Goal: Information Seeking & Learning: Learn about a topic

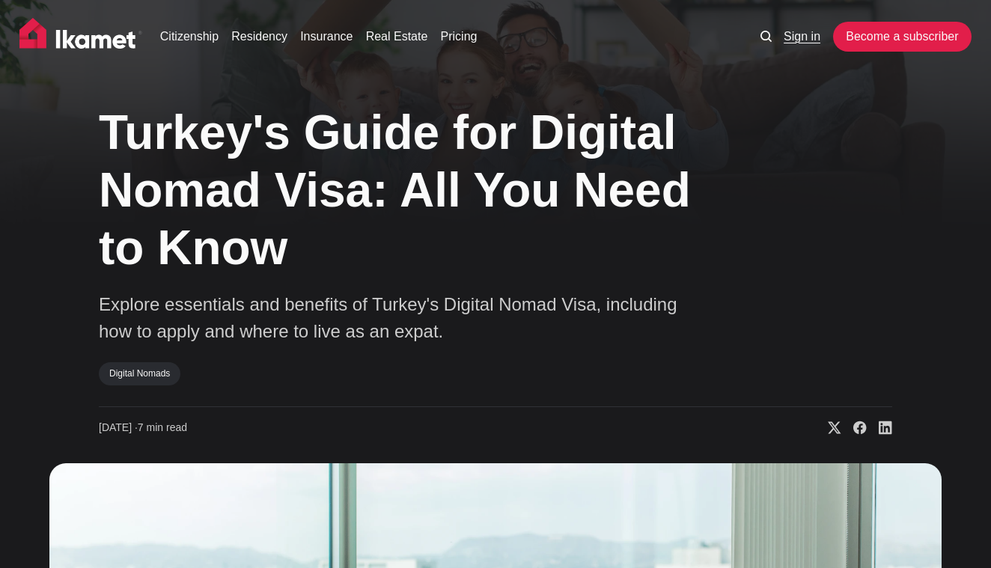
click at [804, 40] on link "Sign in" at bounding box center [801, 37] width 37 height 18
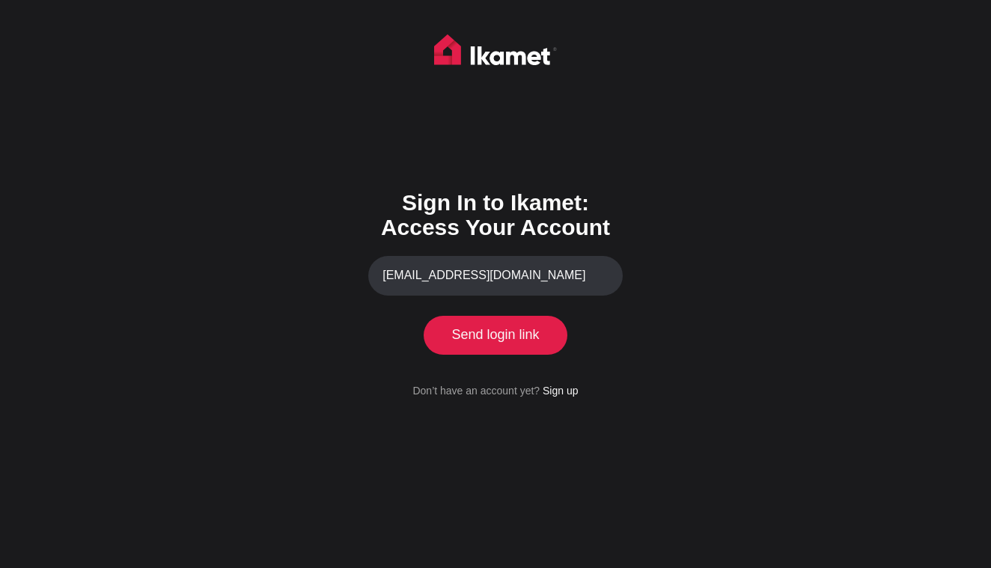
type input "eyglo1972@gmail.com"
click at [527, 329] on button "Send login link" at bounding box center [495, 335] width 136 height 39
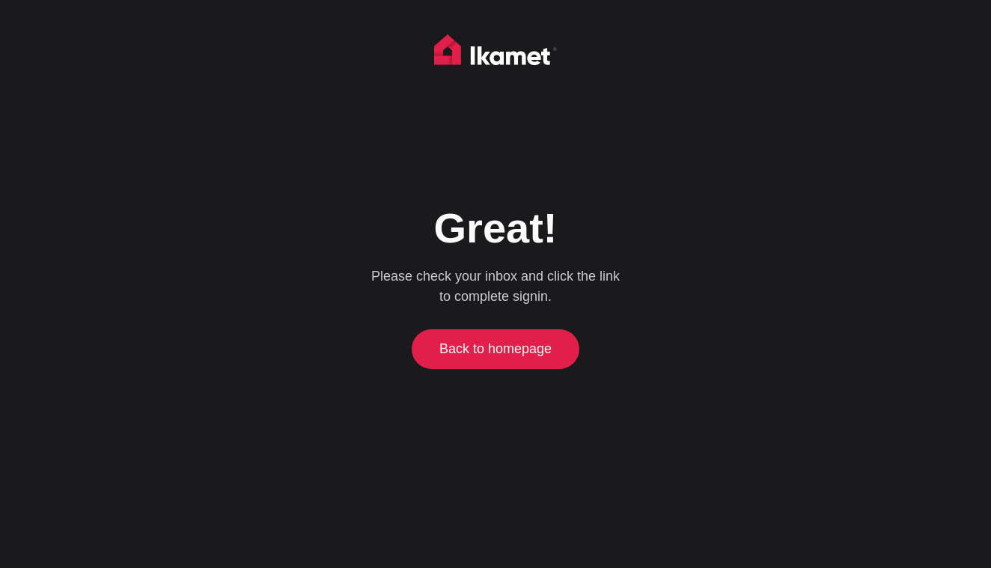
click at [524, 343] on link "Back to homepage" at bounding box center [495, 348] width 161 height 39
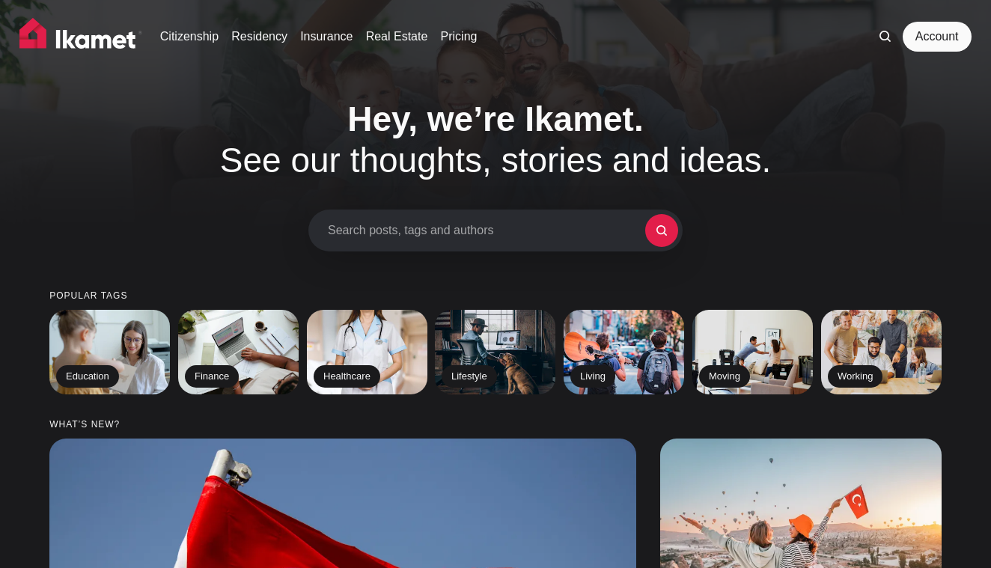
click at [818, 179] on div "Hey, we’re Ikamet. See our thoughts, stories and ideas. Search posts, tags and …" at bounding box center [495, 175] width 991 height 153
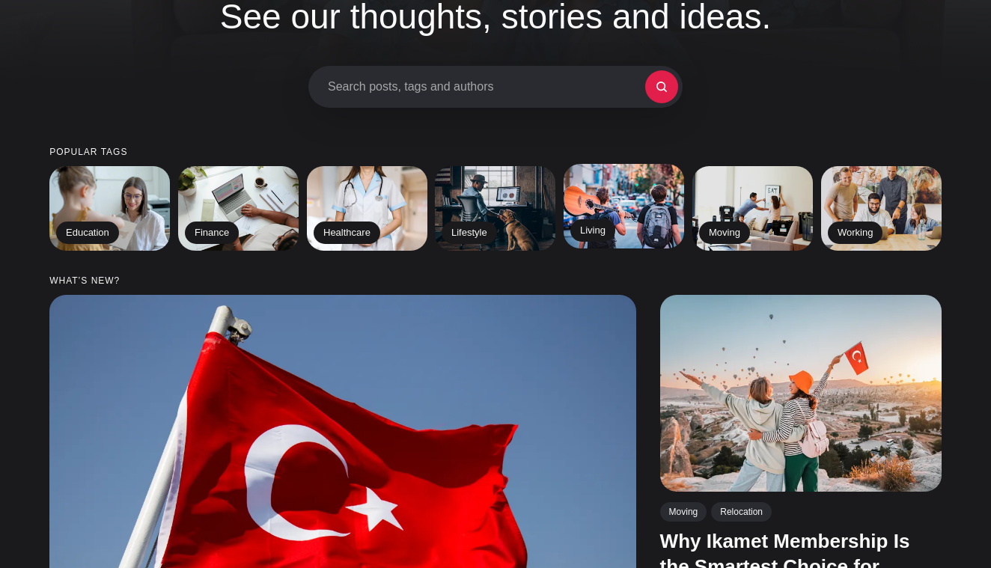
scroll to position [142, 0]
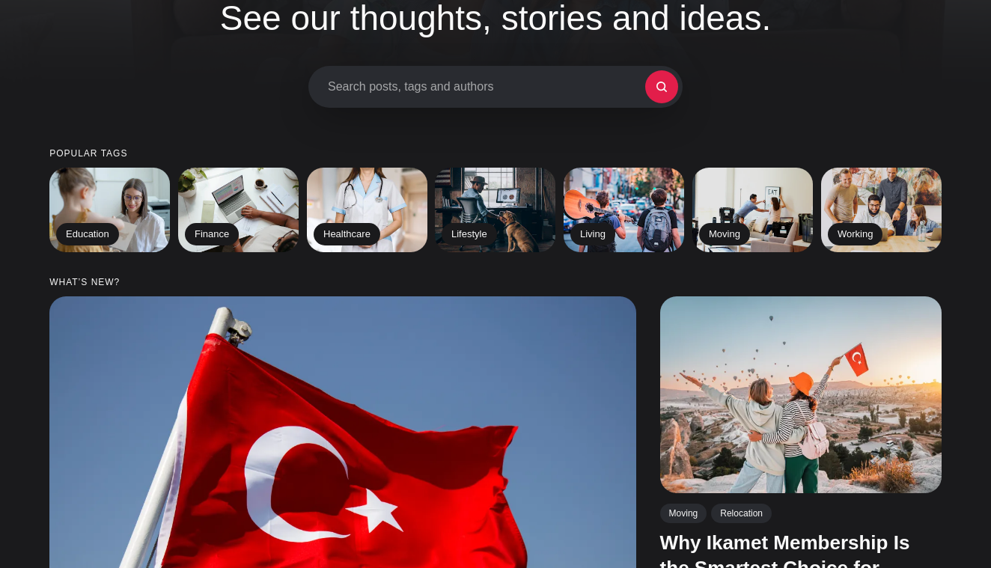
click at [554, 86] on span "Search posts, tags and authors" at bounding box center [486, 86] width 317 height 14
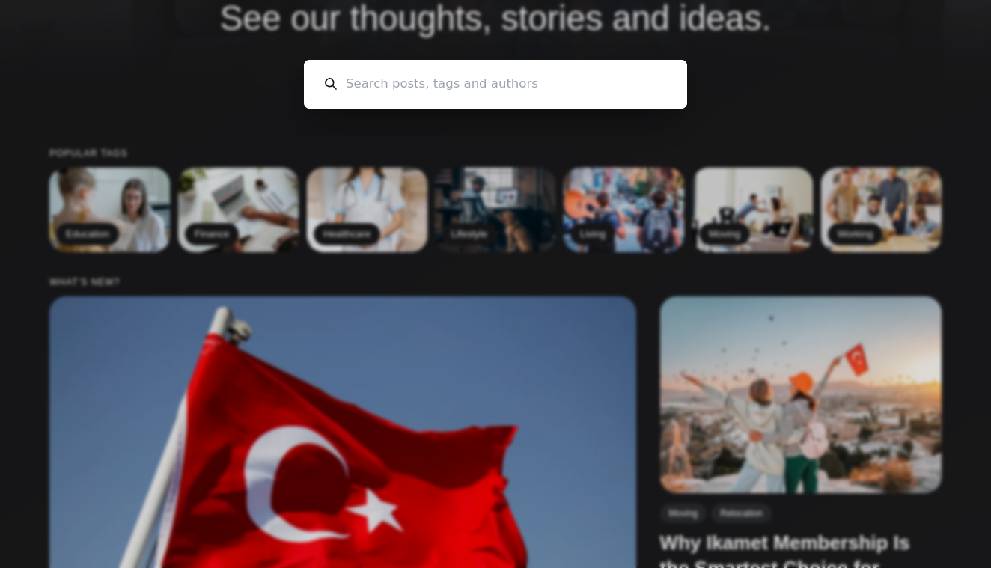
scroll to position [0, 0]
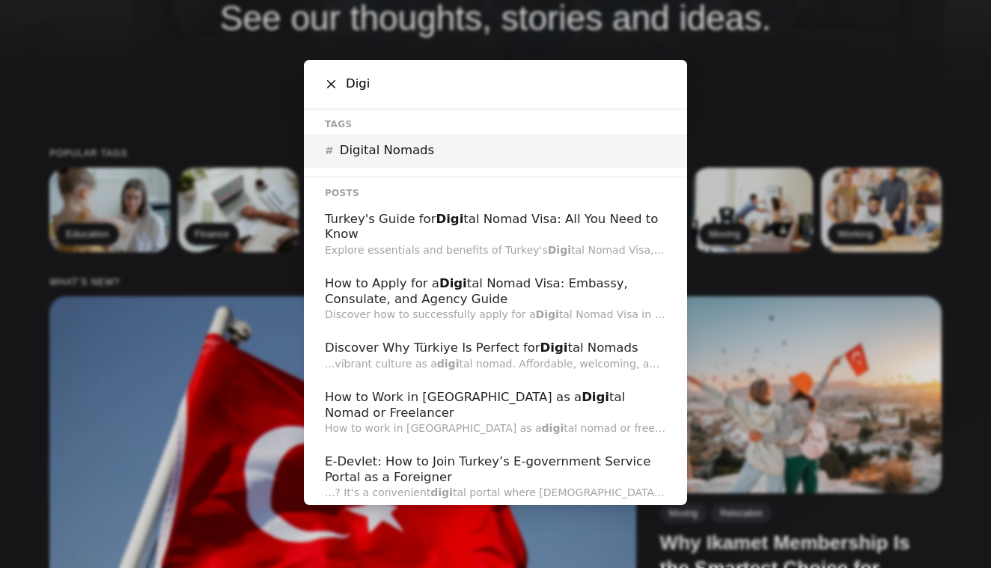
type input "Digi"
click at [480, 153] on div "# Digital Nomads" at bounding box center [495, 151] width 383 height 34
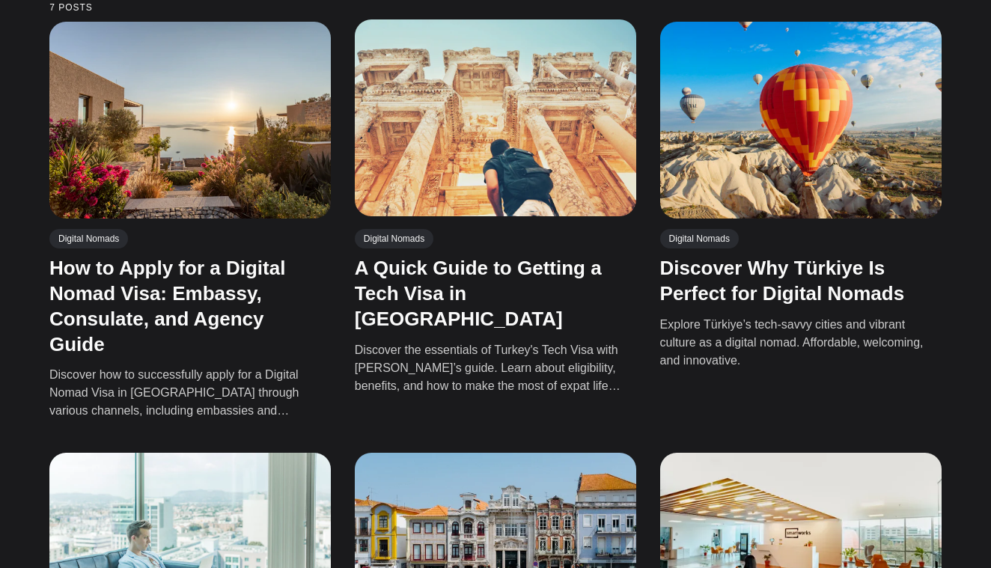
scroll to position [415, 0]
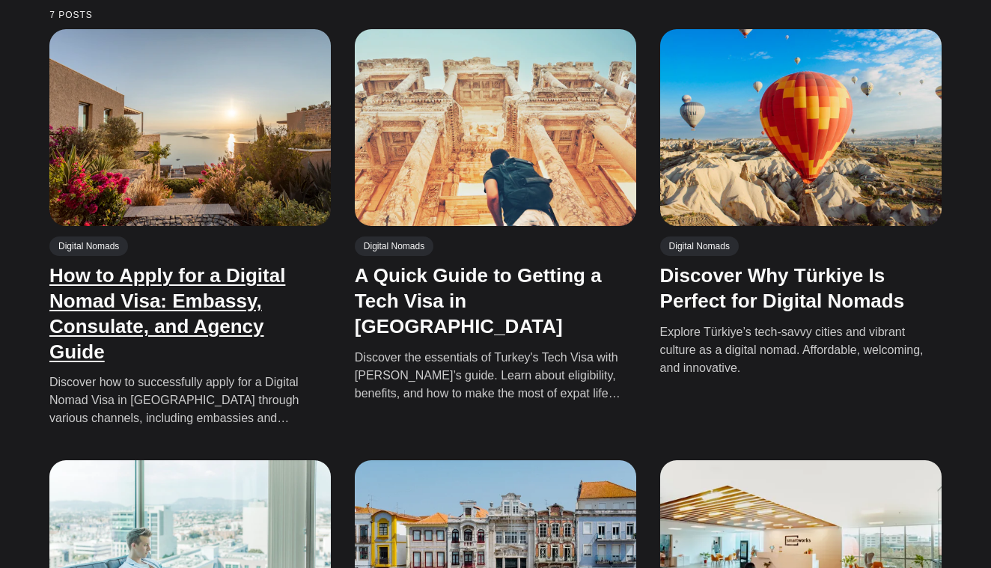
click at [204, 264] on link "How to Apply for a Digital Nomad Visa: Embassy, Consulate, and Agency Guide" at bounding box center [167, 313] width 236 height 98
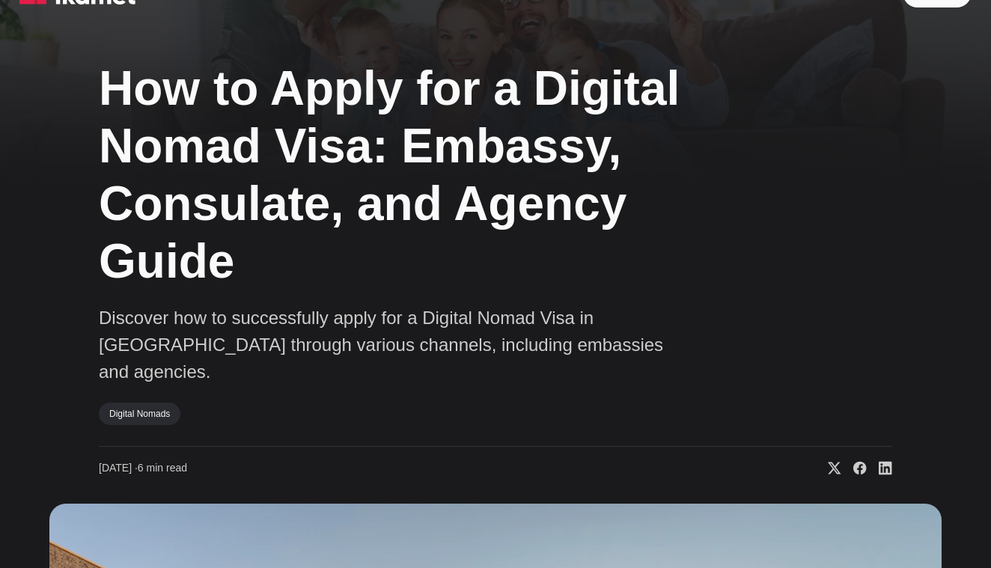
scroll to position [40, 0]
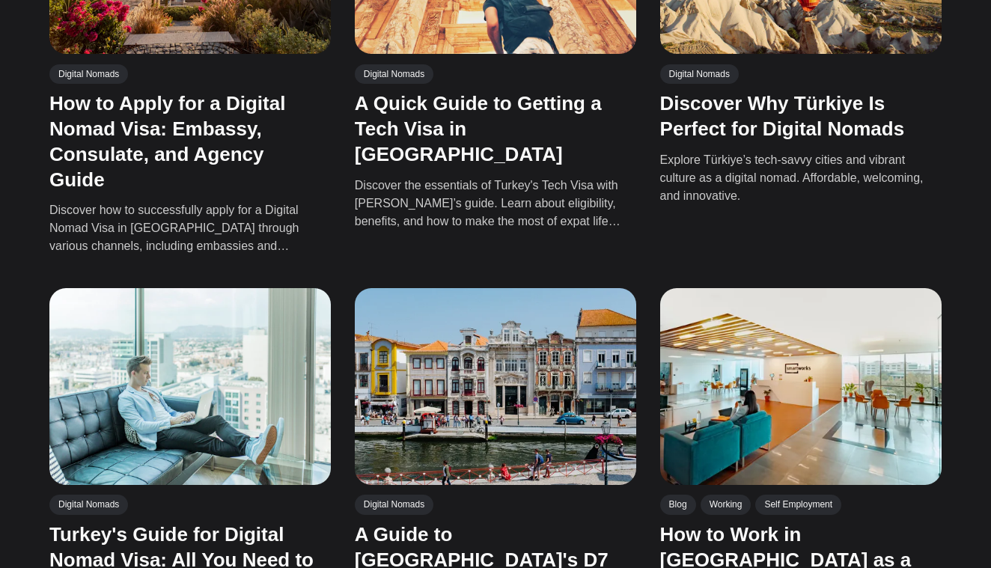
scroll to position [575, 0]
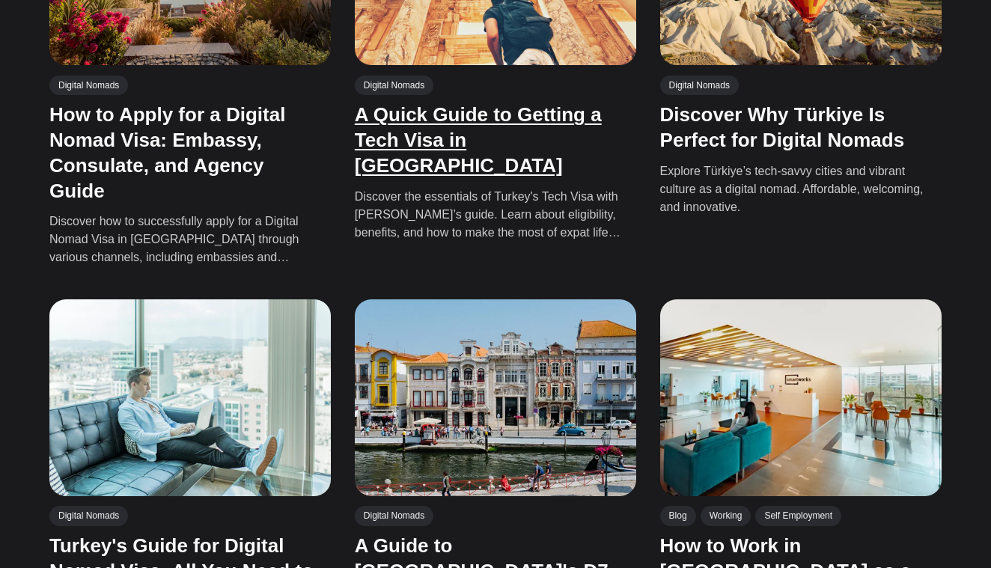
click at [458, 114] on link "A Quick Guide to Getting a Tech Visa in [GEOGRAPHIC_DATA]" at bounding box center [478, 139] width 247 height 73
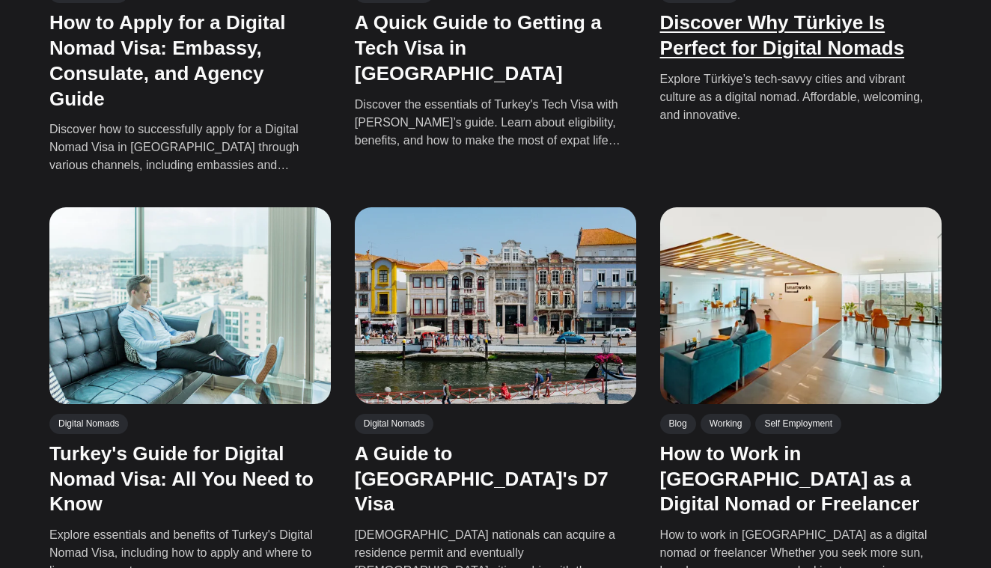
scroll to position [671, 0]
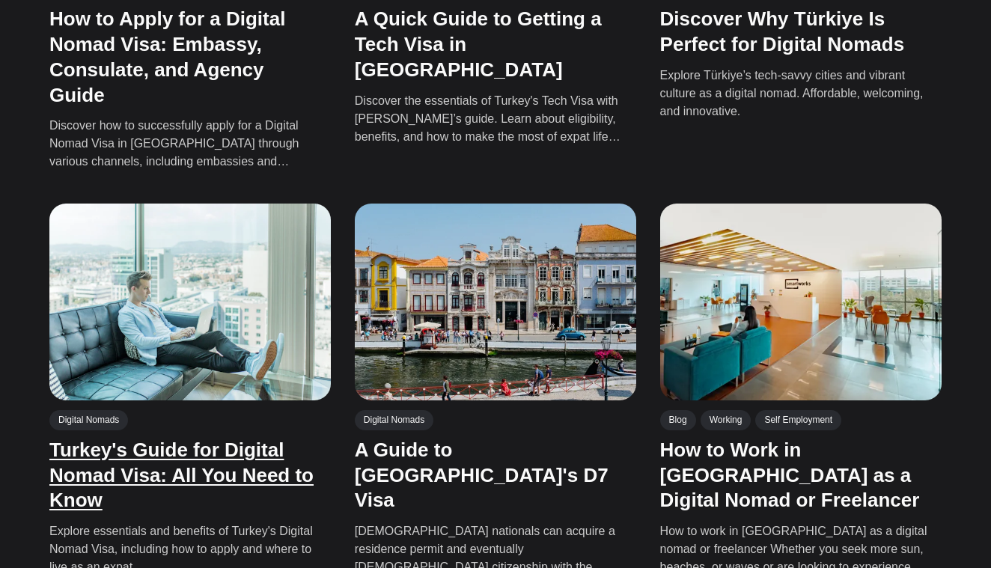
click at [224, 438] on link "Turkey's Guide for Digital Nomad Visa: All You Need to Know" at bounding box center [181, 474] width 264 height 73
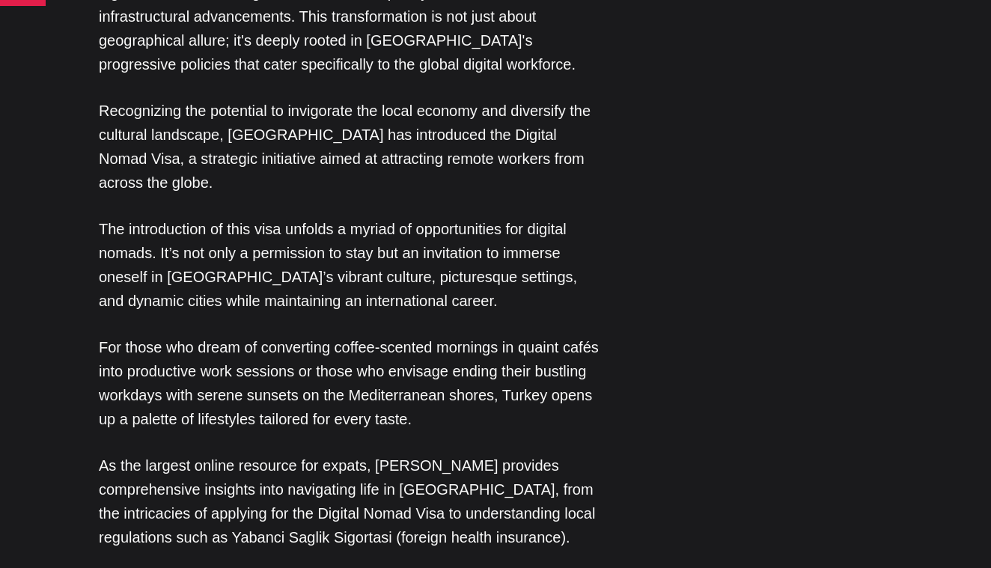
scroll to position [1243, 0]
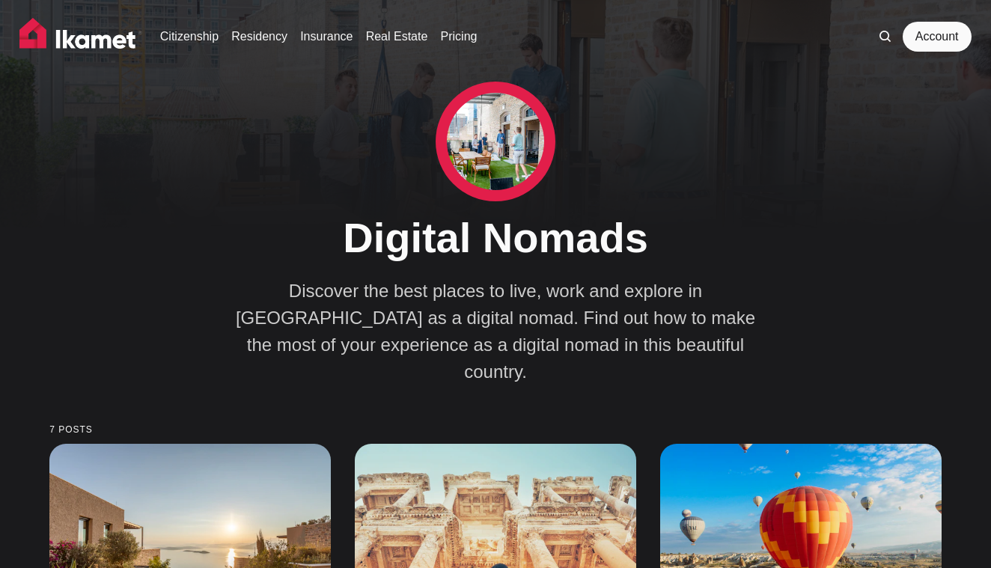
click at [882, 37] on icon at bounding box center [884, 36] width 11 height 11
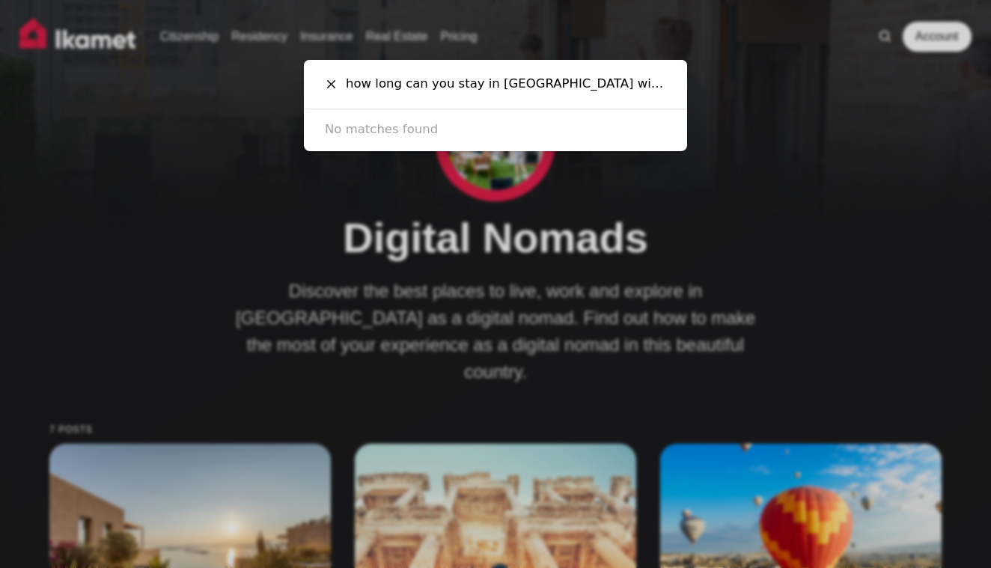
type input "how long can you stay in Turkey with a digital nomad visa"
click at [331, 84] on icon at bounding box center [330, 84] width 8 height 8
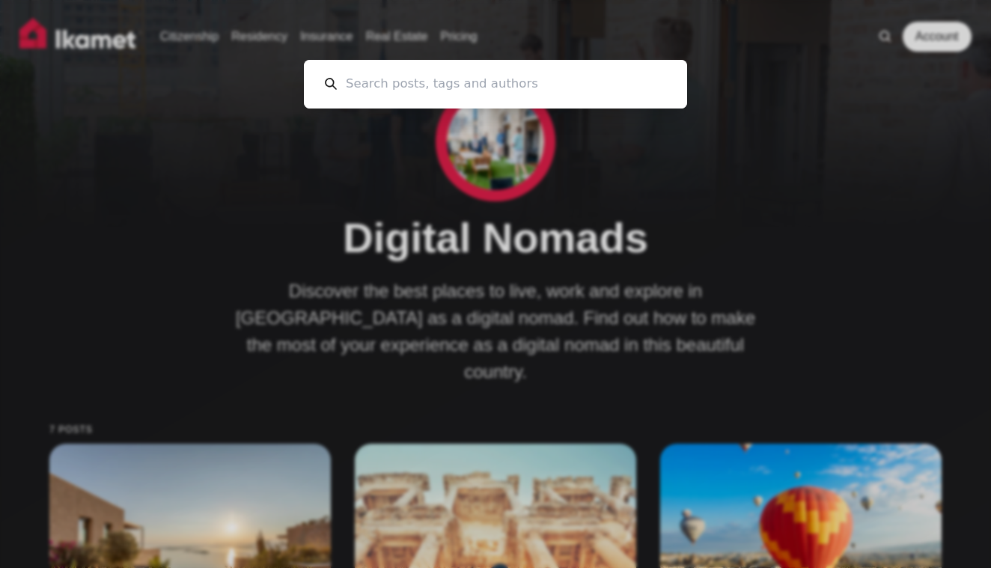
click at [626, 176] on div "Cancel" at bounding box center [495, 284] width 991 height 568
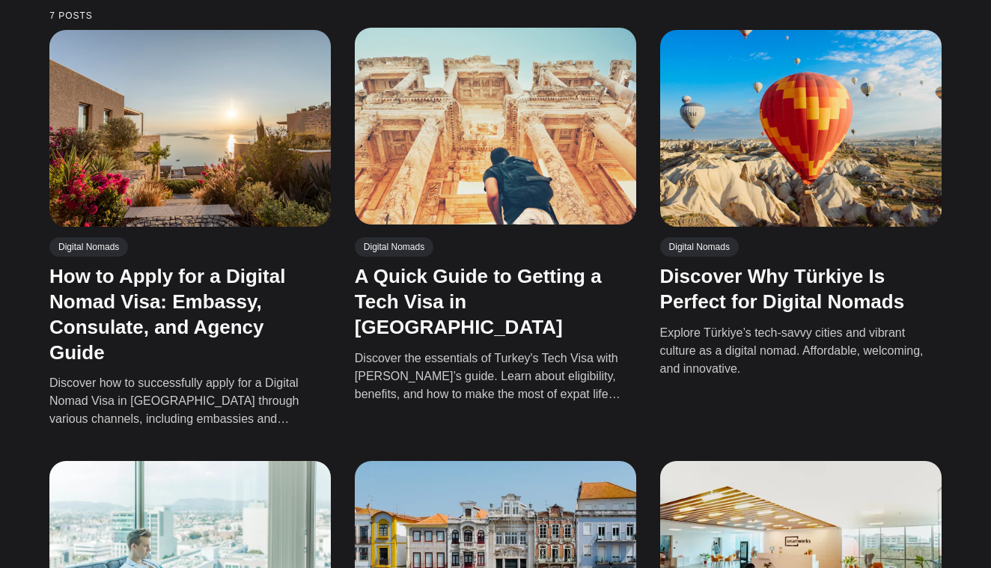
scroll to position [415, 0]
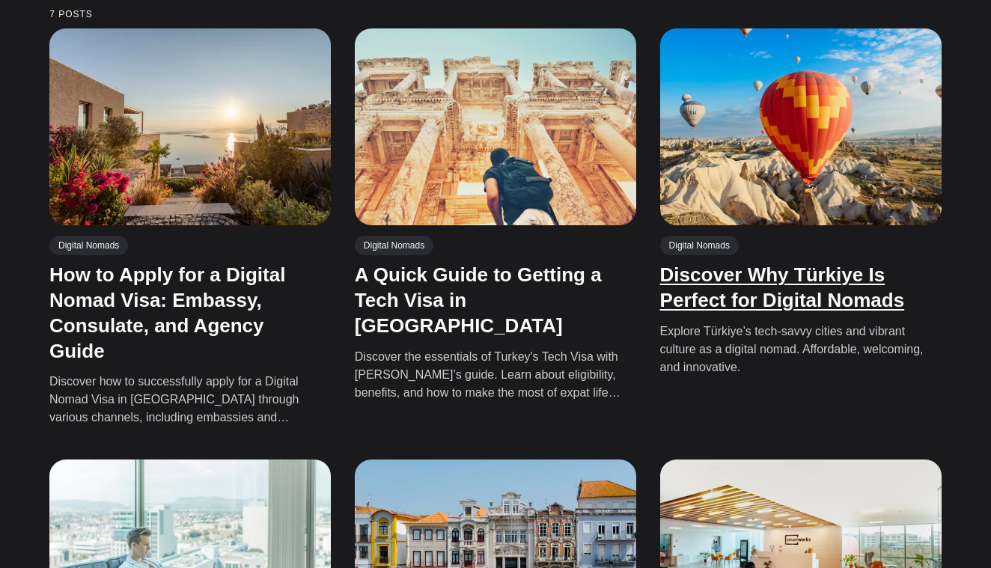
click at [723, 263] on link "Discover Why Türkiye Is Perfect for Digital Nomads" at bounding box center [782, 287] width 245 height 48
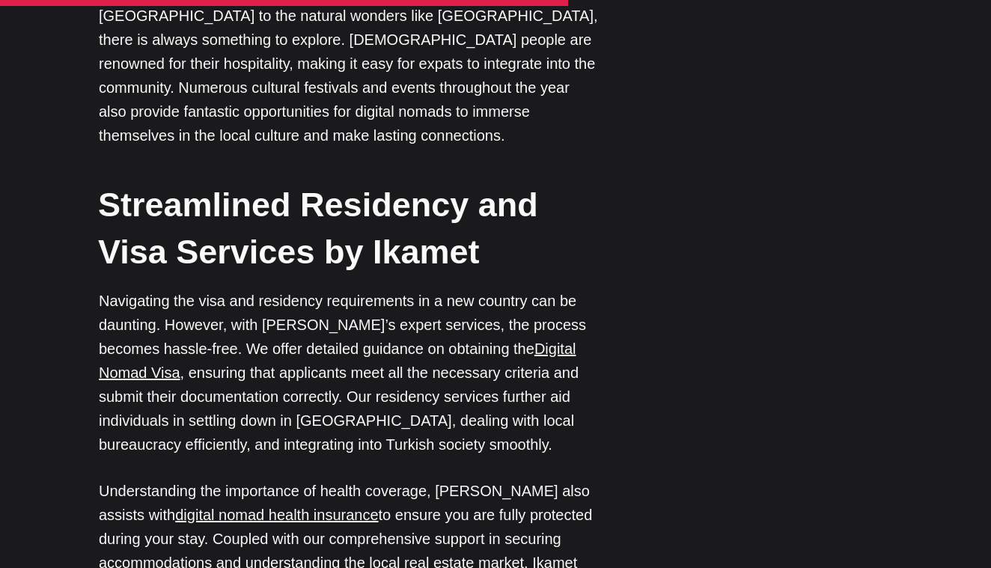
scroll to position [3616, 0]
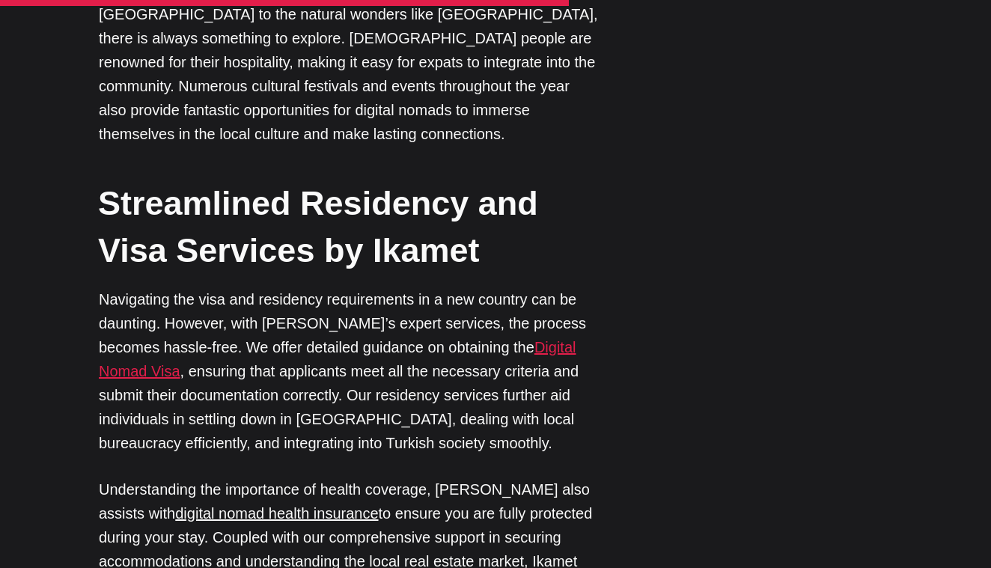
click at [566, 339] on link "Digital Nomad Visa" at bounding box center [337, 359] width 477 height 40
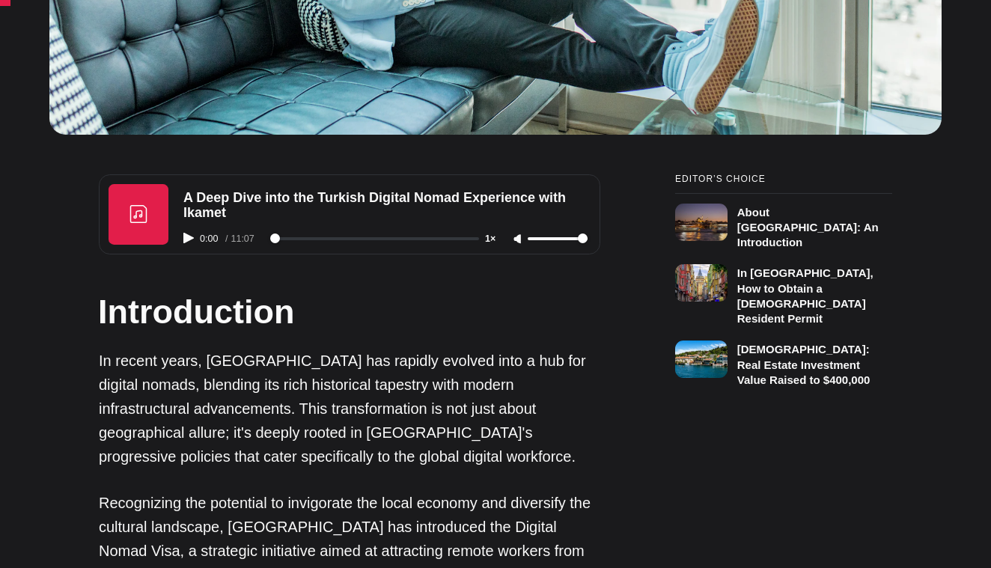
scroll to position [843, 0]
click at [189, 234] on icon "Play audio" at bounding box center [188, 237] width 10 height 10
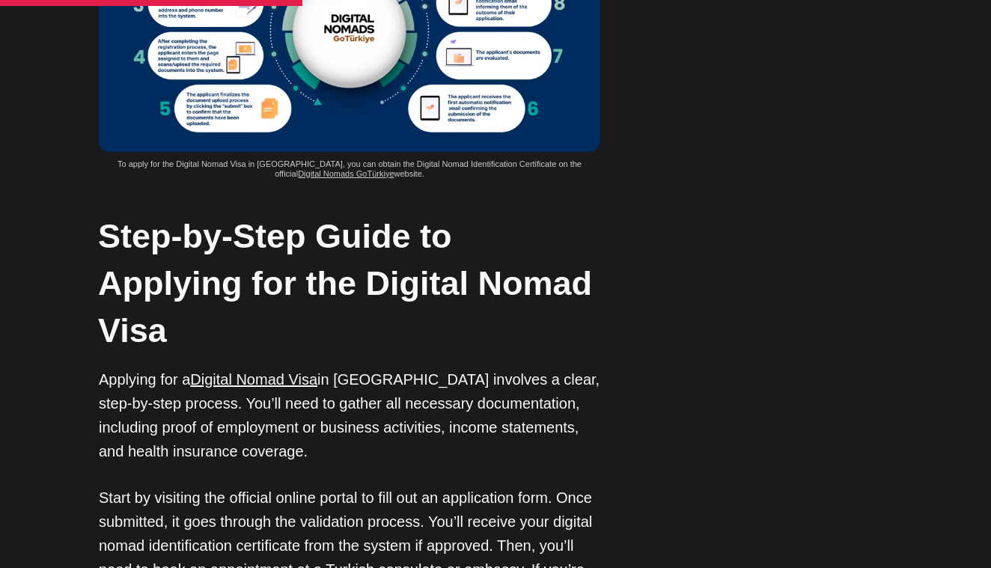
scroll to position [4036, 0]
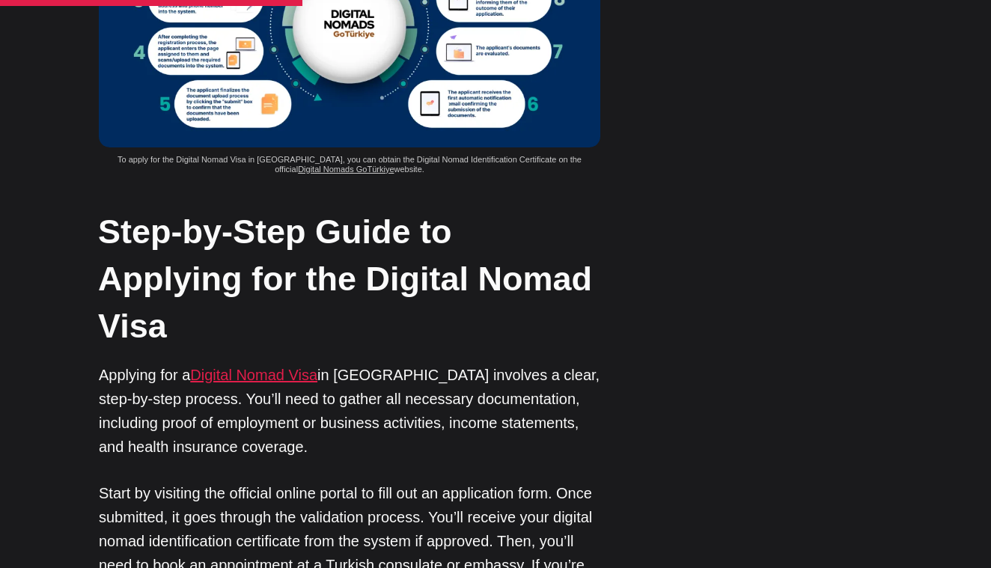
click at [266, 367] on link "Digital Nomad Visa" at bounding box center [253, 375] width 127 height 16
type input "57"
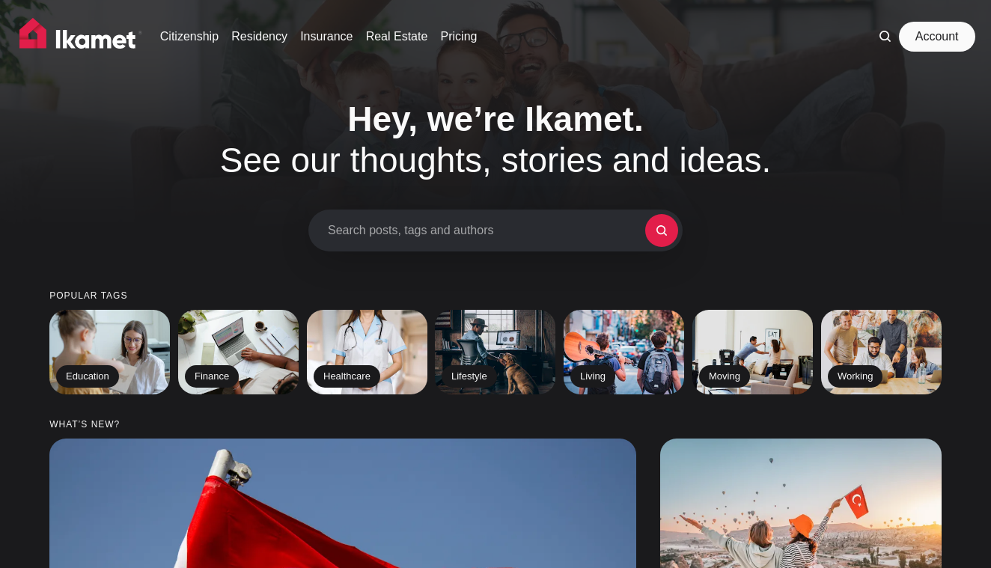
click at [938, 40] on link "Account" at bounding box center [936, 37] width 69 height 30
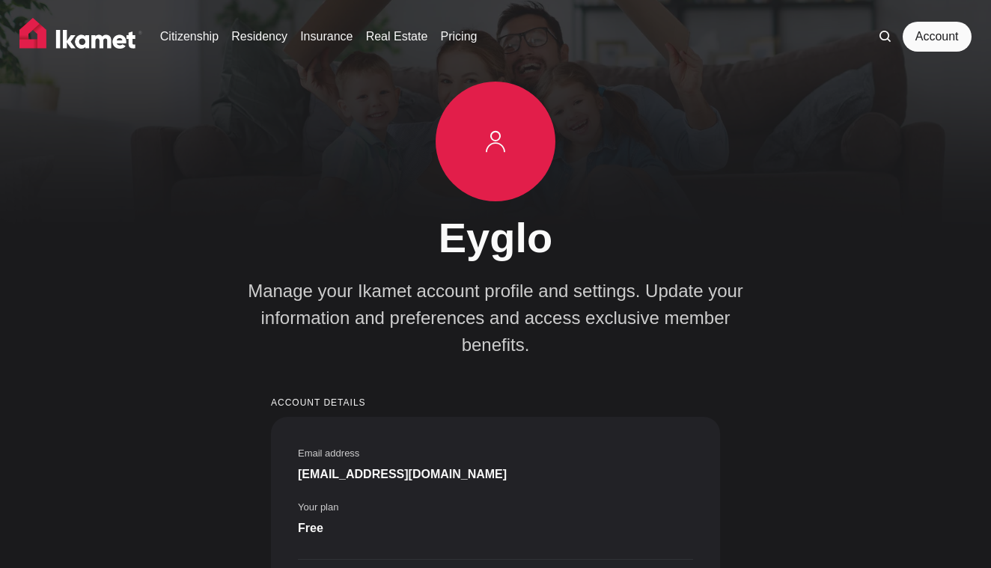
click at [78, 43] on img at bounding box center [80, 36] width 123 height 37
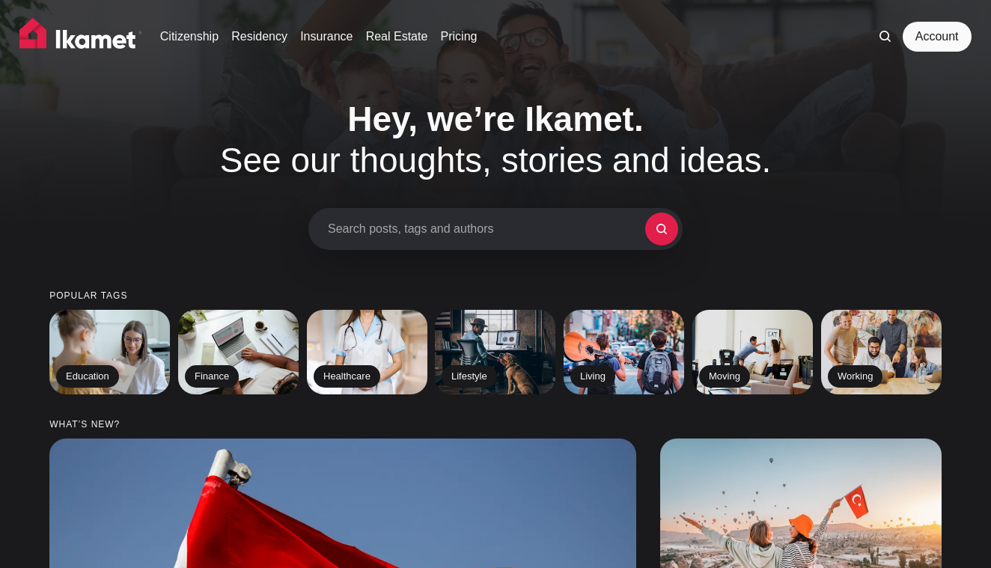
click at [471, 225] on span "Search posts, tags and authors" at bounding box center [486, 228] width 317 height 14
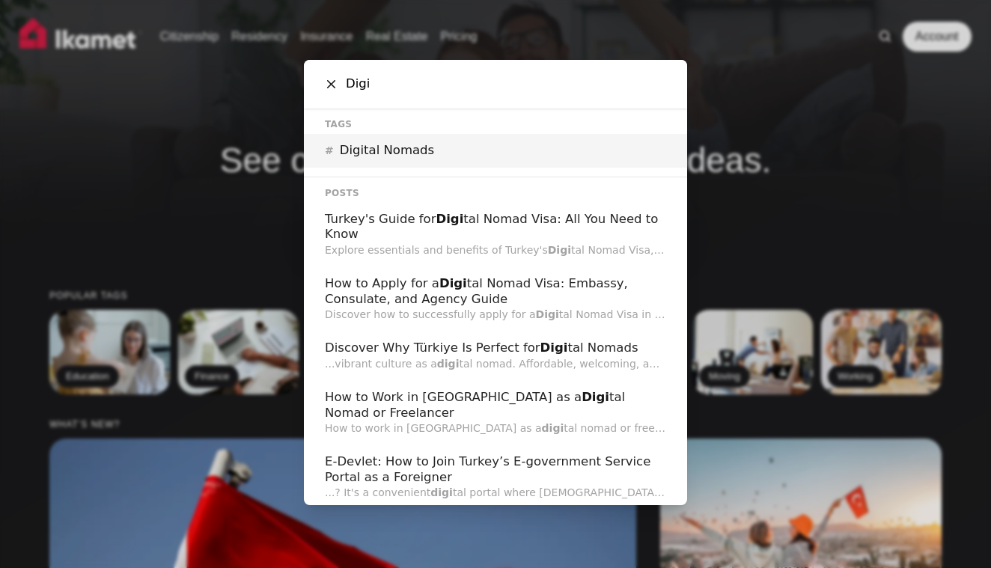
type input "Digi"
click at [414, 150] on h2 "Digital Nomads" at bounding box center [387, 151] width 94 height 16
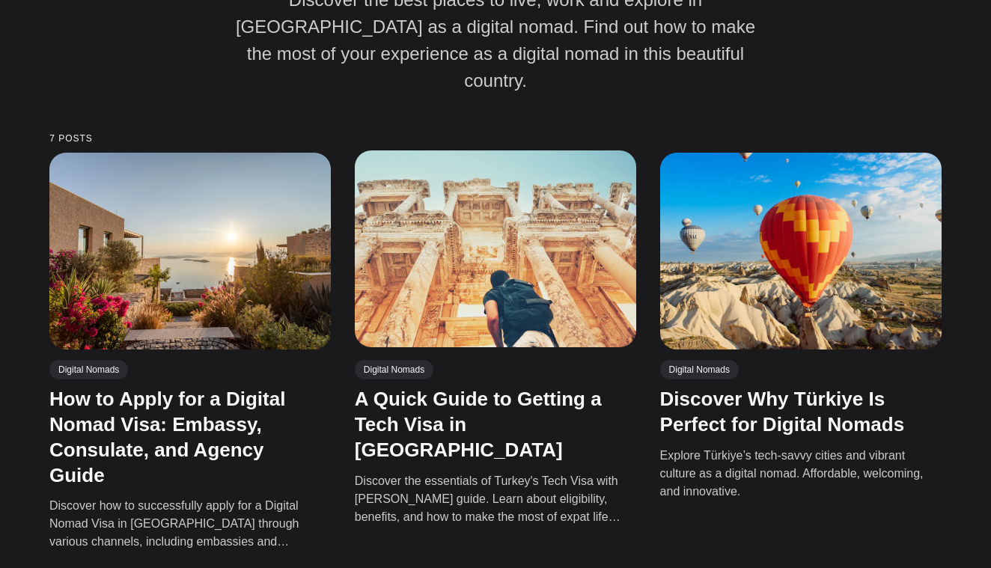
scroll to position [304, 0]
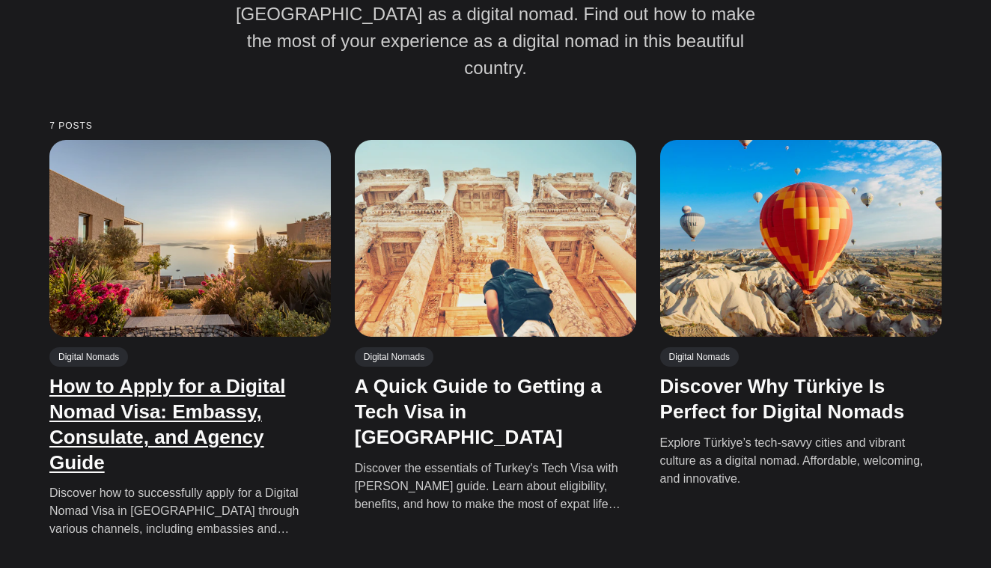
click at [191, 403] on link "How to Apply for a Digital Nomad Visa: Embassy, Consulate, and Agency Guide" at bounding box center [167, 424] width 236 height 98
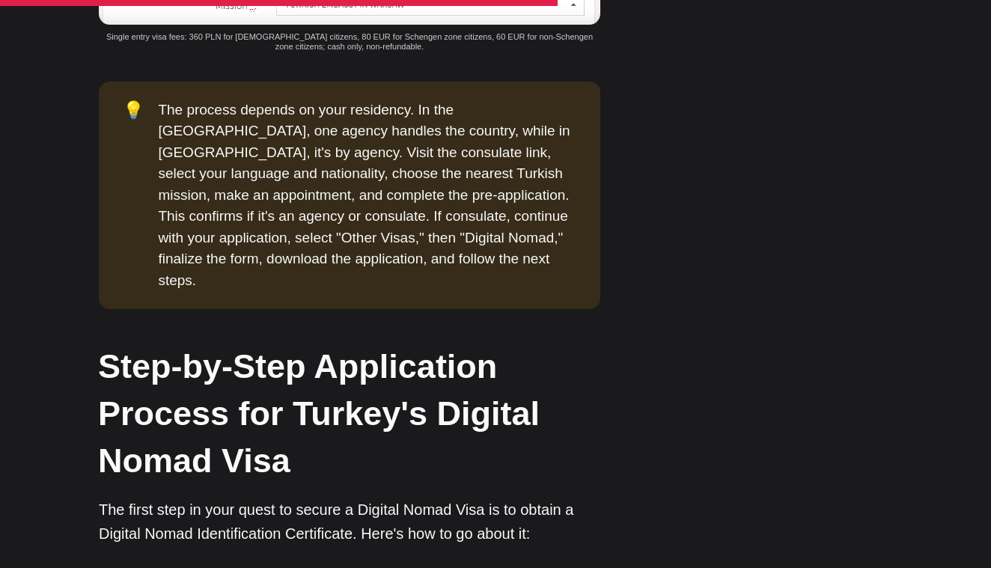
scroll to position [4070, 0]
